Goal: Find specific page/section

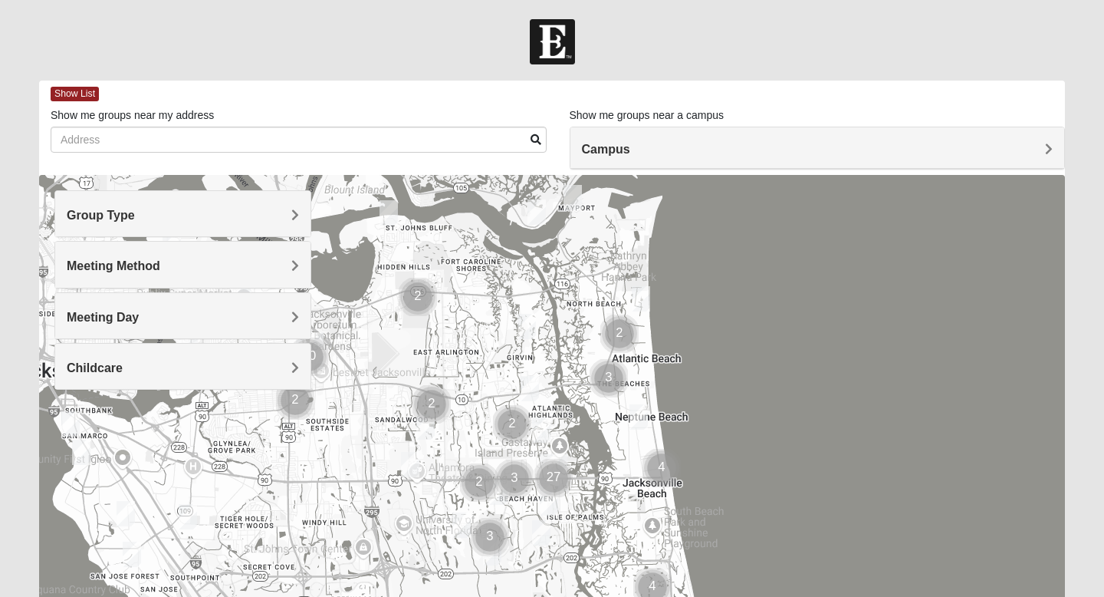
click at [192, 217] on h4 "Group Type" at bounding box center [183, 215] width 232 height 15
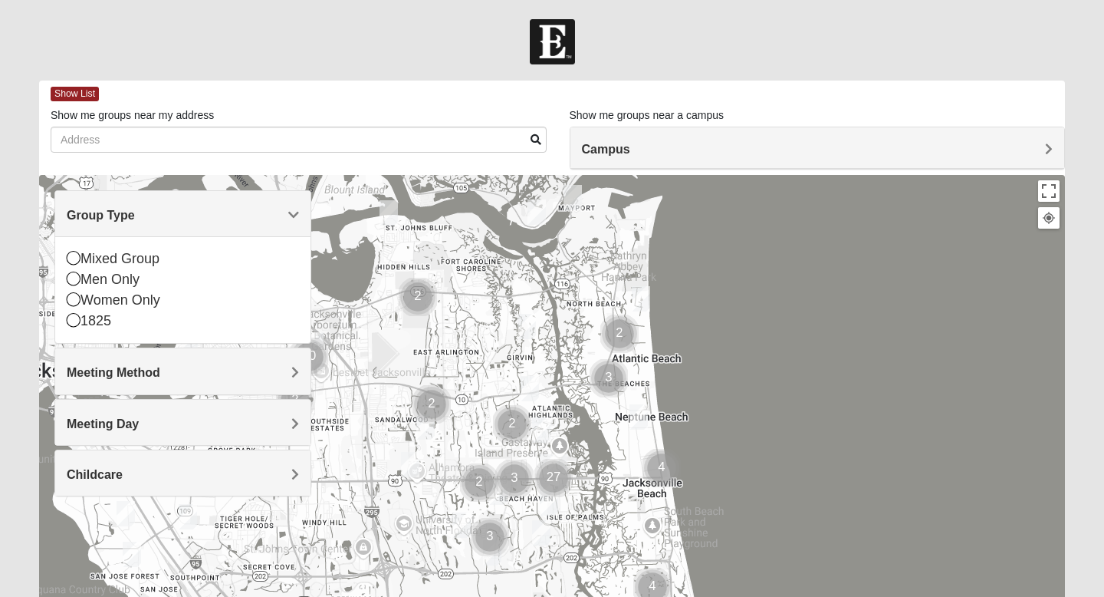
click at [182, 214] on h4 "Group Type" at bounding box center [183, 215] width 232 height 15
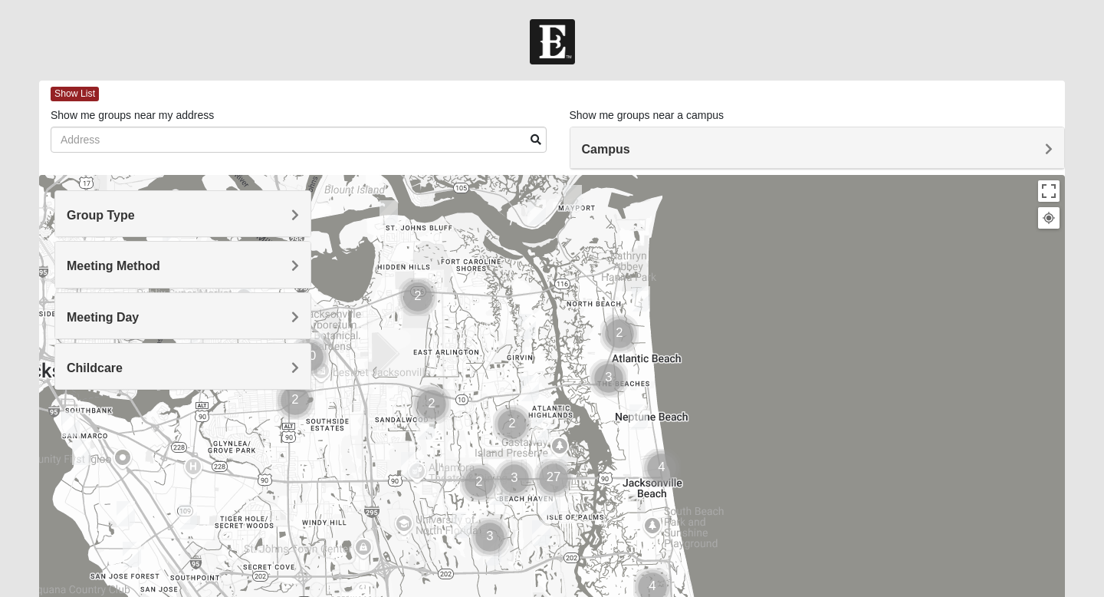
click at [171, 318] on h4 "Meeting Day" at bounding box center [183, 317] width 232 height 15
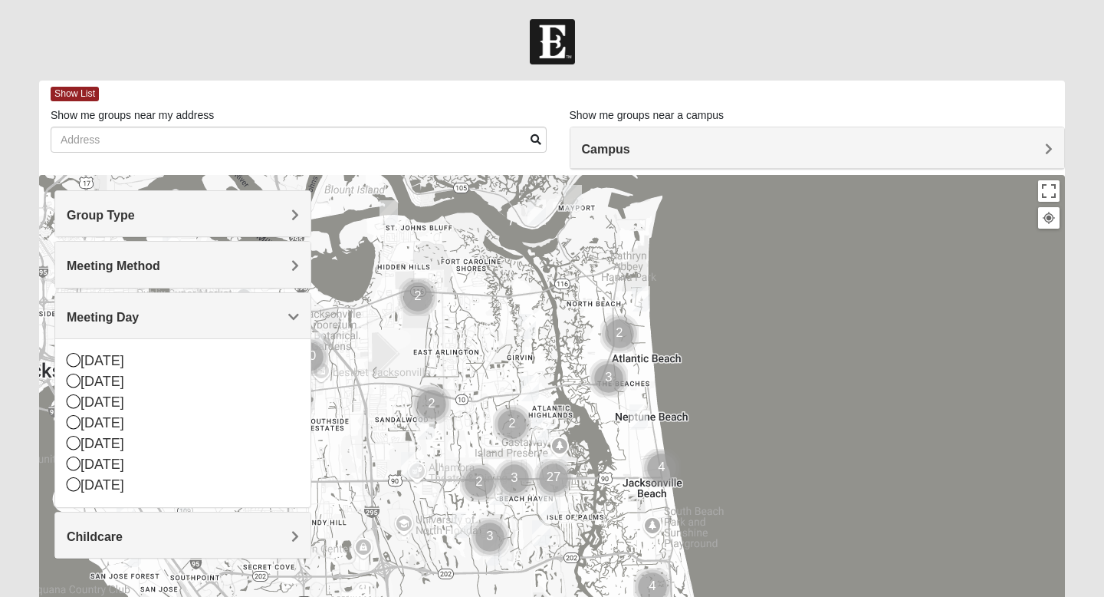
click at [171, 318] on h4 "Meeting Day" at bounding box center [183, 317] width 232 height 15
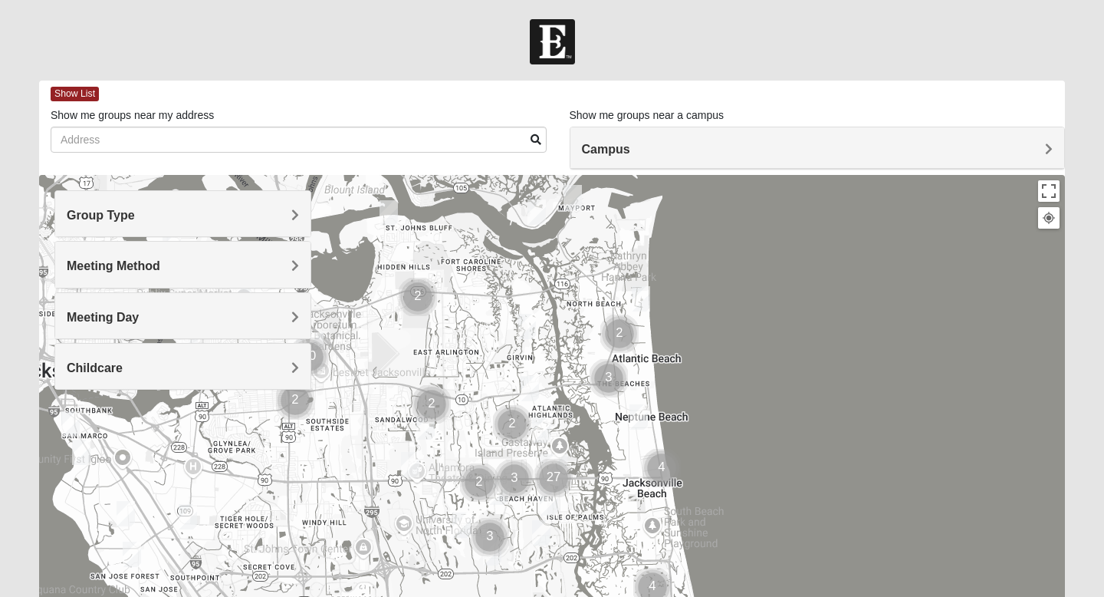
click at [157, 280] on div "Meeting Method" at bounding box center [182, 264] width 255 height 45
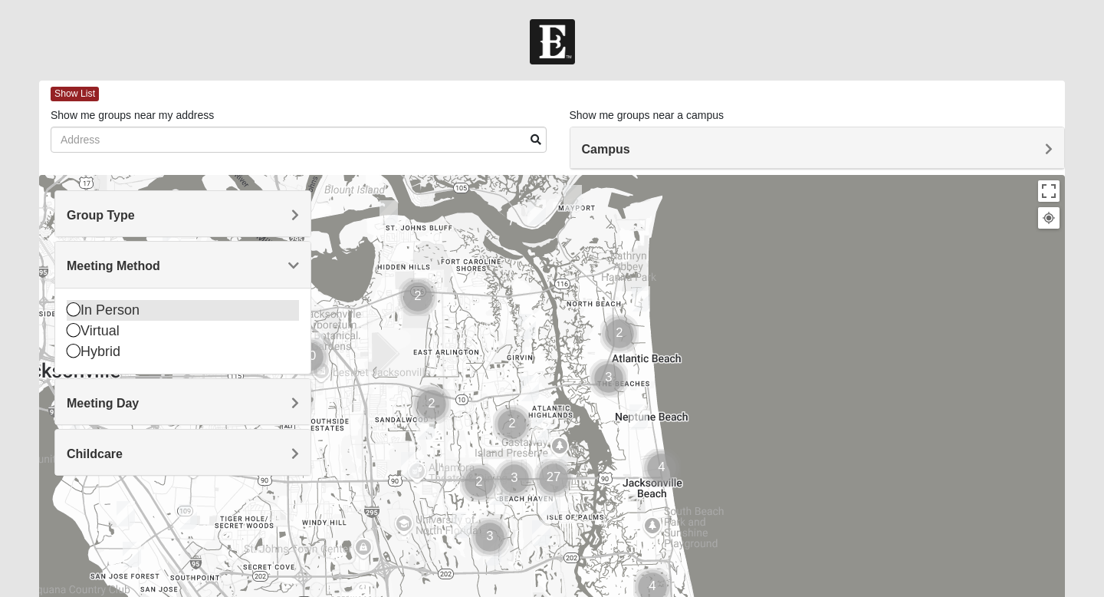
click at [156, 316] on div "In Person" at bounding box center [183, 310] width 232 height 21
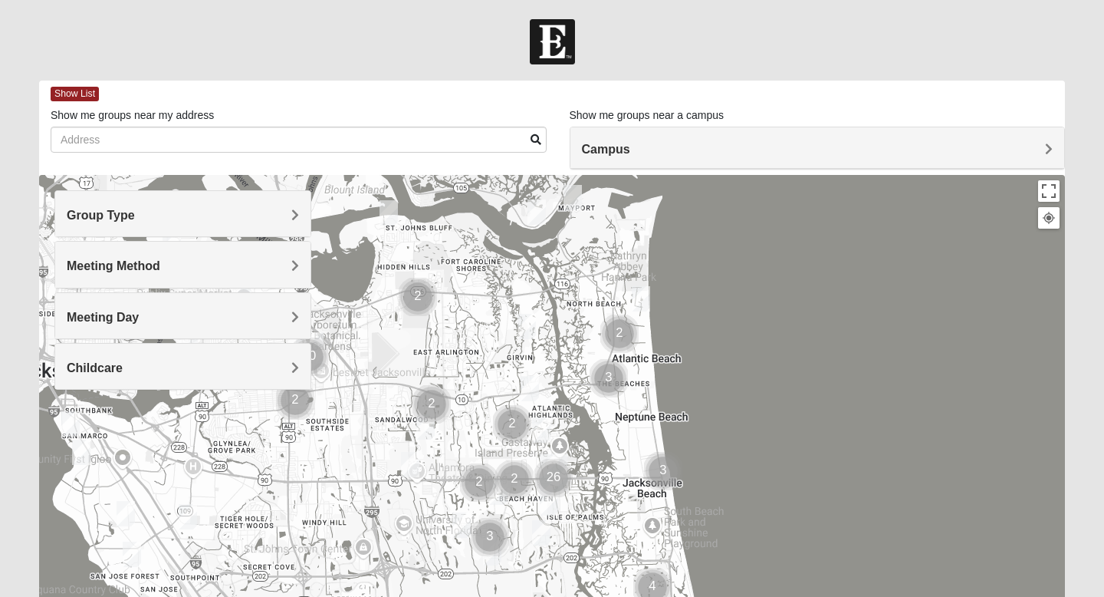
click at [656, 140] on div "Campus" at bounding box center [818, 147] width 495 height 41
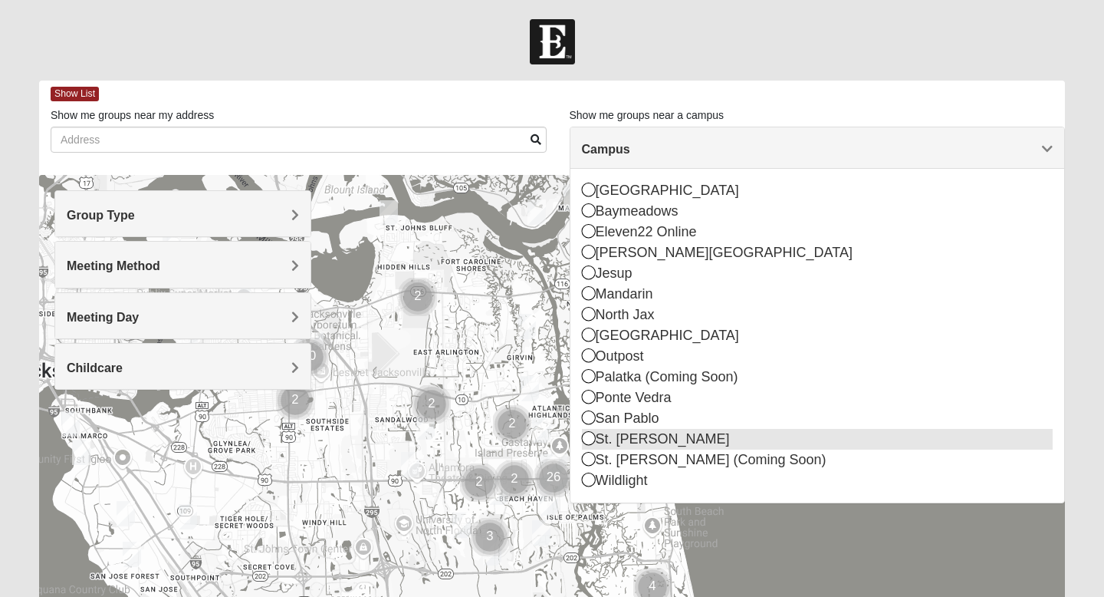
click at [633, 443] on div "St. [PERSON_NAME]" at bounding box center [818, 439] width 472 height 21
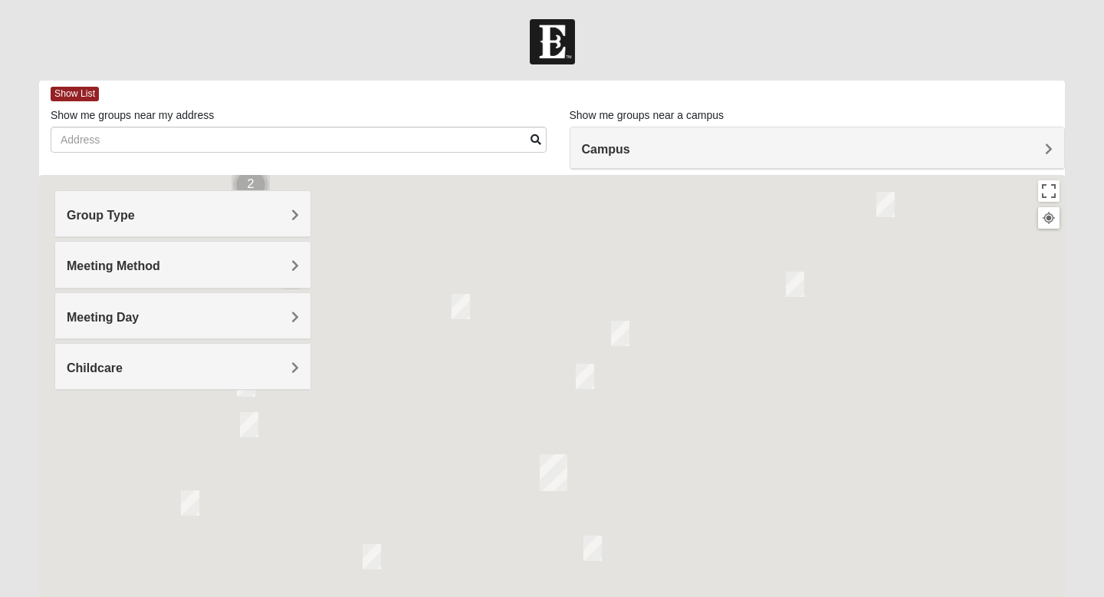
click at [171, 219] on h4 "Group Type" at bounding box center [183, 215] width 232 height 15
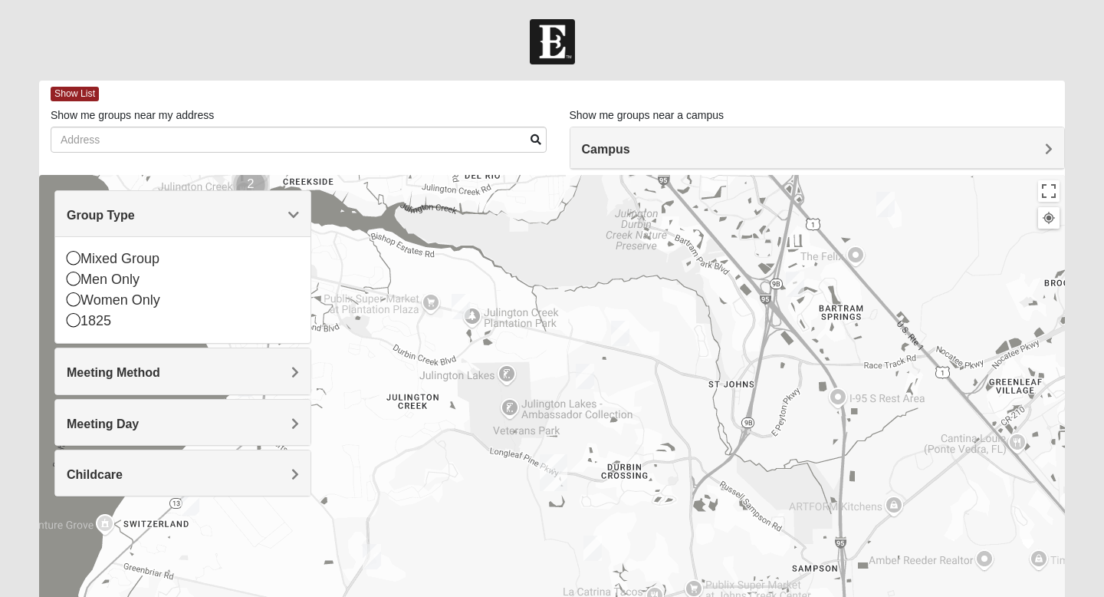
click at [134, 373] on span "Meeting Method" at bounding box center [114, 372] width 94 height 13
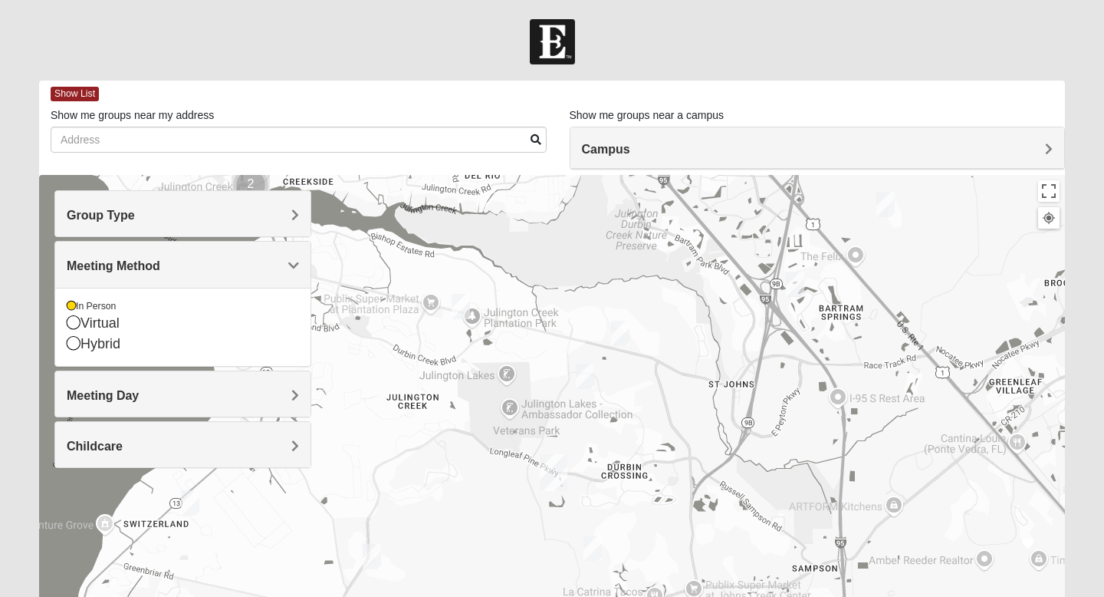
click at [135, 400] on span "Meeting Day" at bounding box center [103, 395] width 72 height 13
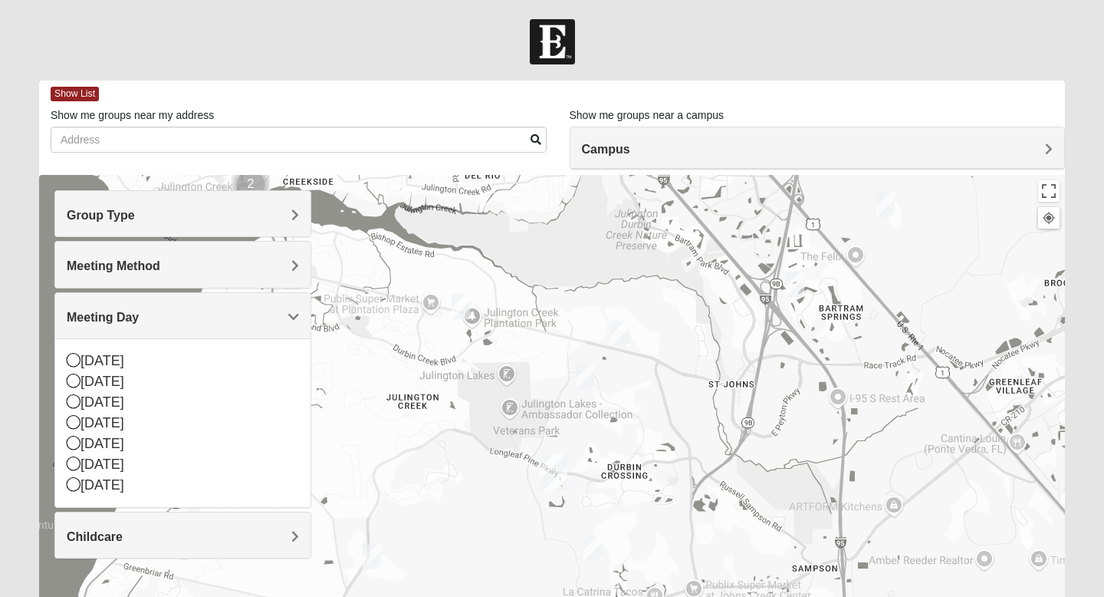
click at [139, 525] on div "Childcare" at bounding box center [182, 534] width 255 height 45
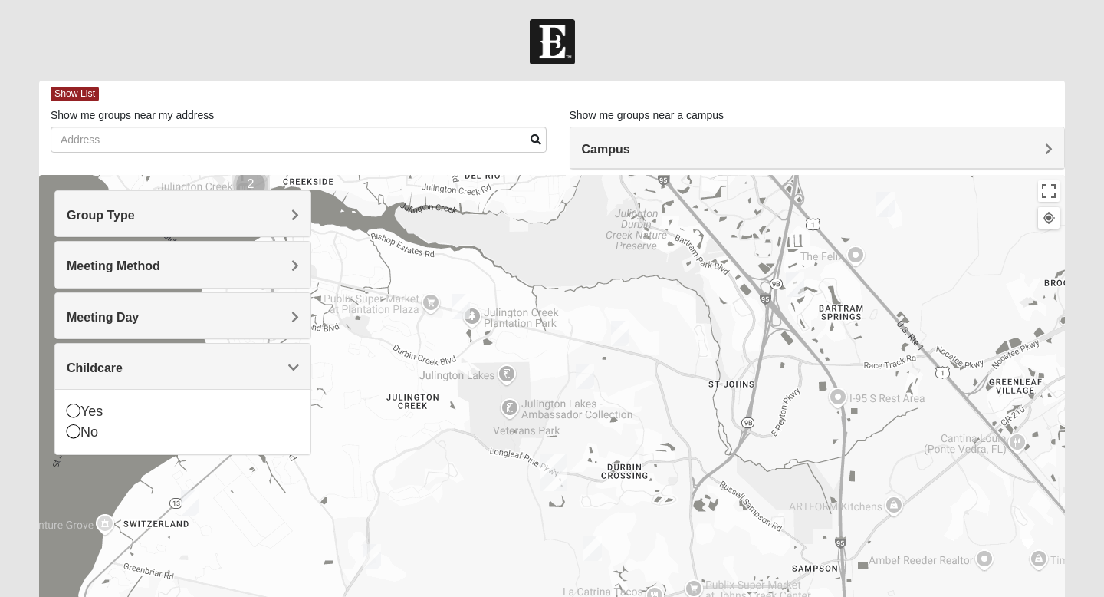
click at [620, 341] on img "Womens Urbanski 32259" at bounding box center [620, 333] width 18 height 25
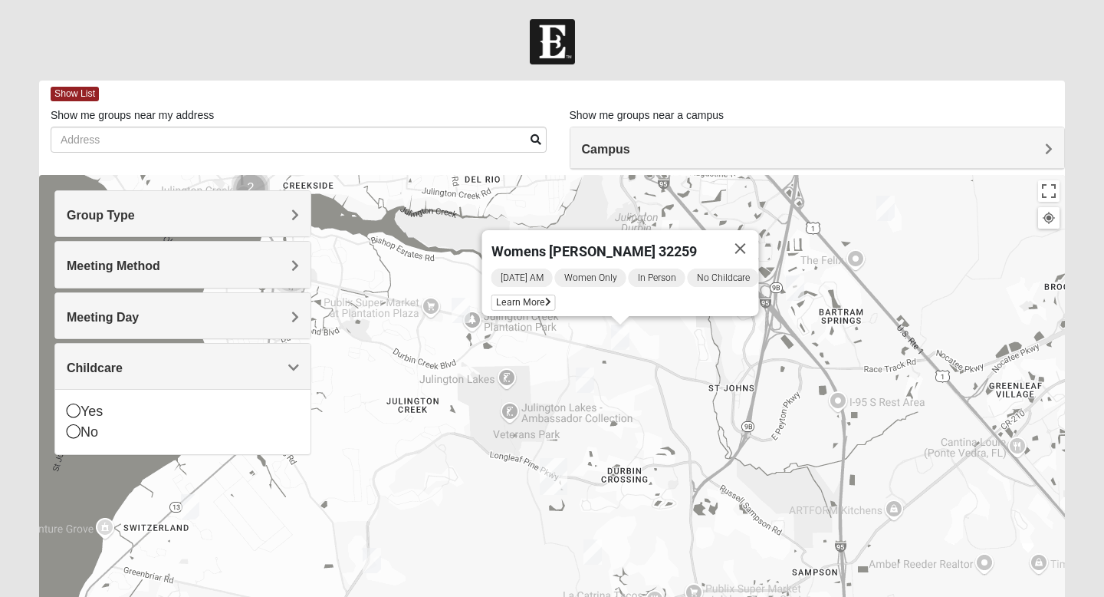
click at [588, 380] on img "Mixed Chung 32259" at bounding box center [585, 379] width 18 height 25
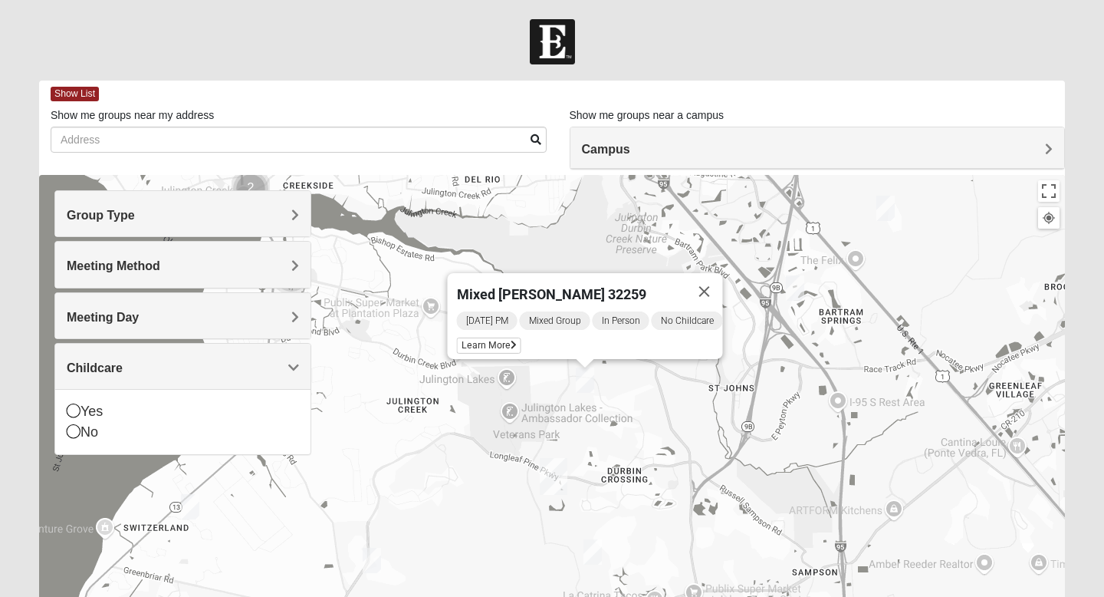
click at [597, 554] on img "Mens McClafferty 32095" at bounding box center [593, 551] width 18 height 25
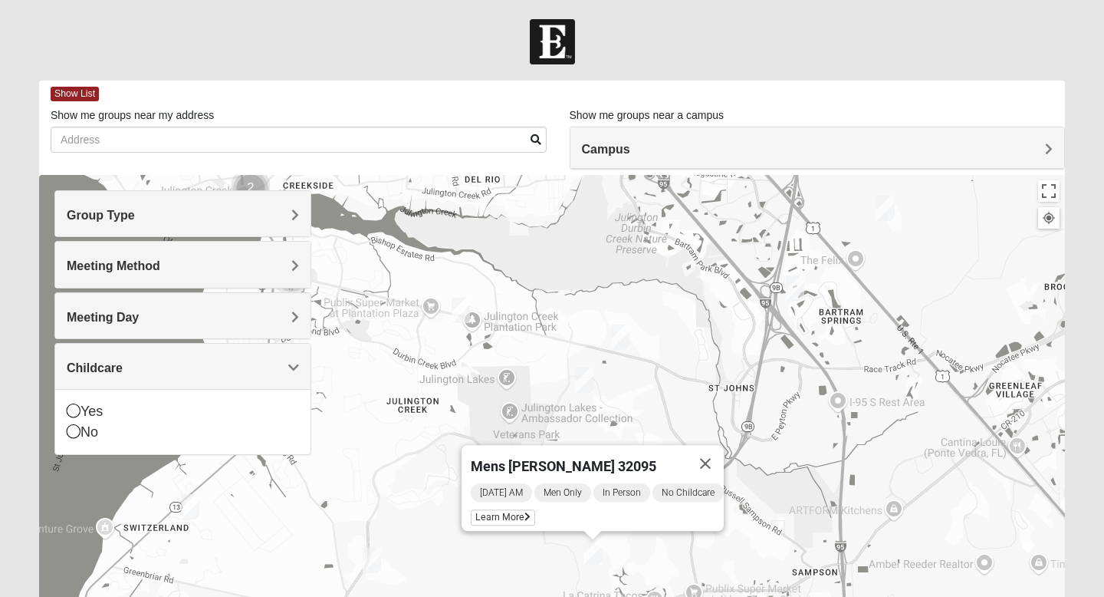
click at [556, 45] on img at bounding box center [552, 41] width 45 height 45
